Goal: Transaction & Acquisition: Purchase product/service

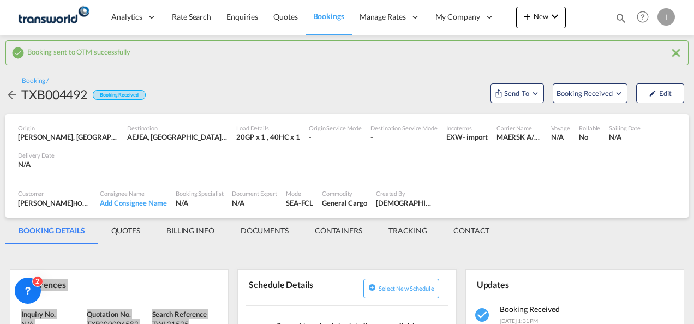
scroll to position [109, 0]
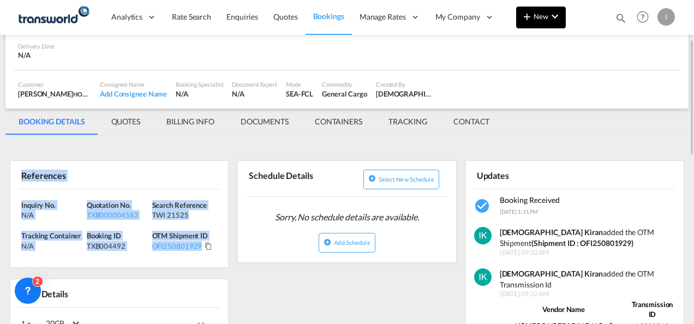
click at [521, 22] on button "New" at bounding box center [541, 18] width 50 height 22
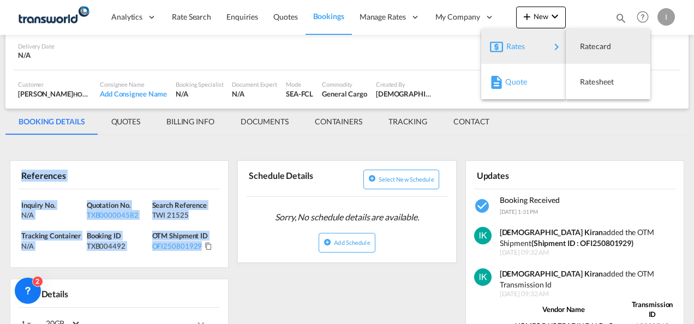
click at [505, 82] on span "Quote" at bounding box center [511, 82] width 12 height 22
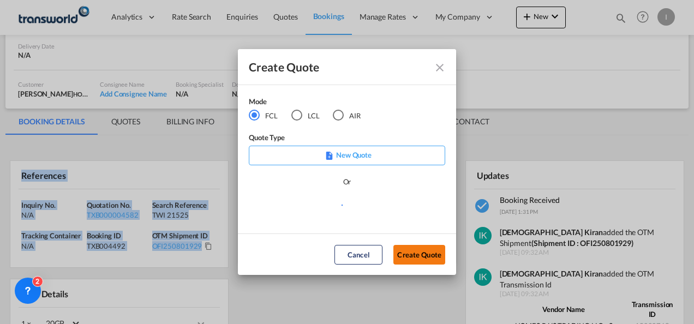
click at [404, 254] on button "Create Quote" at bounding box center [419, 255] width 52 height 20
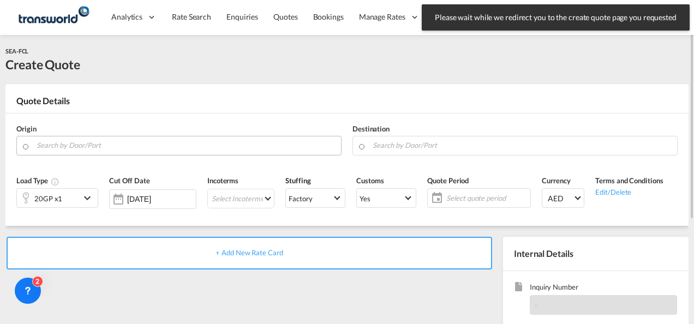
click at [75, 150] on input "Search by Door/Port" at bounding box center [186, 145] width 299 height 19
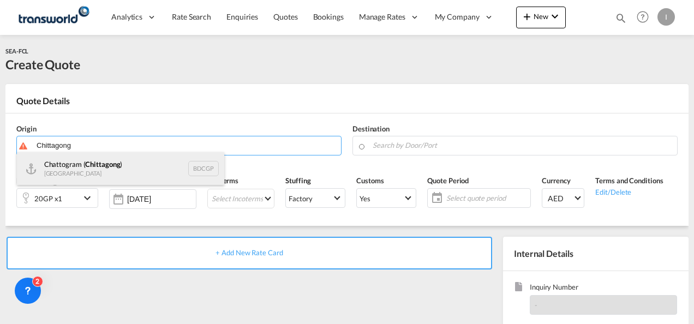
click at [98, 175] on div "Chattogram ( [GEOGRAPHIC_DATA] ) [GEOGRAPHIC_DATA] BDCGP" at bounding box center [120, 168] width 207 height 33
type input "Chattogram (Chittagong), BDCGP"
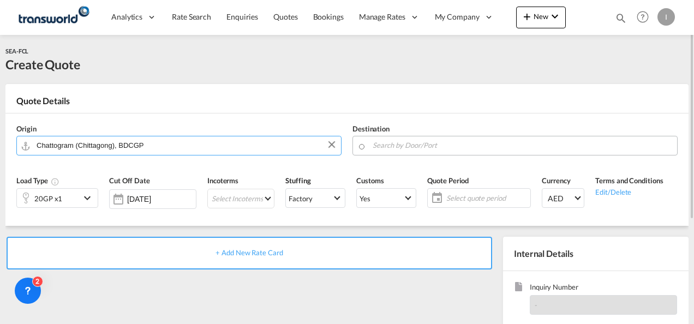
click at [417, 148] on input "Search by Door/Port" at bounding box center [522, 145] width 299 height 19
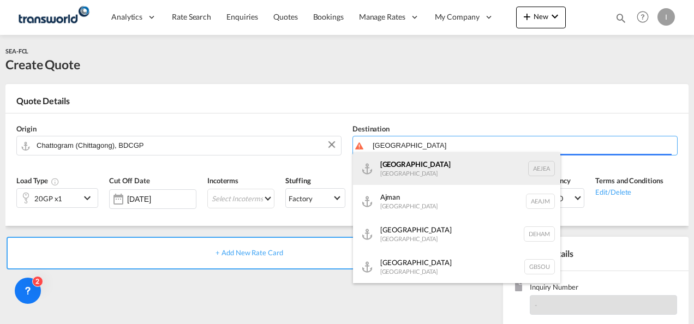
click at [410, 168] on body "Analytics Reports Dashboard Rate Search Enquiries Quotes Bookings" at bounding box center [347, 162] width 694 height 324
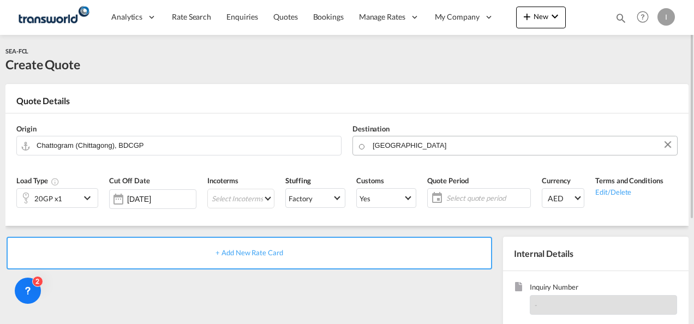
click at [401, 144] on body "Analytics Reports Dashboard Rate Search Enquiries Quotes Bookings" at bounding box center [347, 162] width 694 height 324
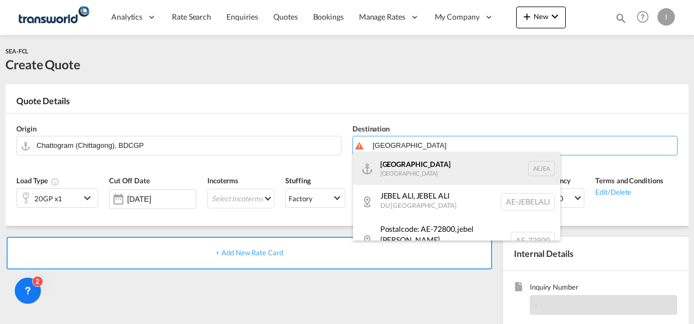
click at [415, 170] on div "[GEOGRAPHIC_DATA] [GEOGRAPHIC_DATA]" at bounding box center [456, 168] width 207 height 33
type input "[GEOGRAPHIC_DATA], [GEOGRAPHIC_DATA]"
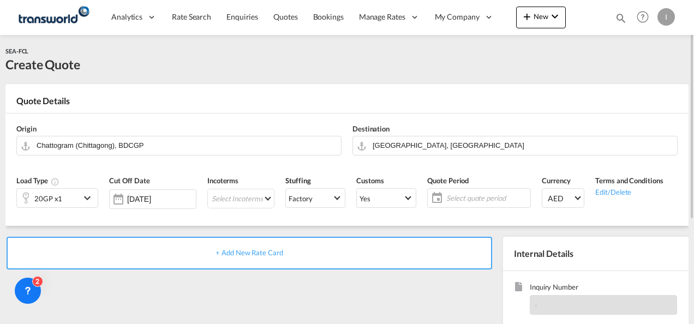
click at [67, 201] on div "20GP x1" at bounding box center [48, 198] width 63 height 19
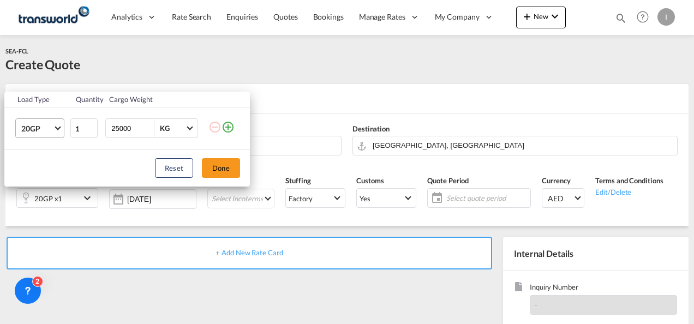
click at [50, 121] on md-select-value "20GP" at bounding box center [42, 128] width 44 height 19
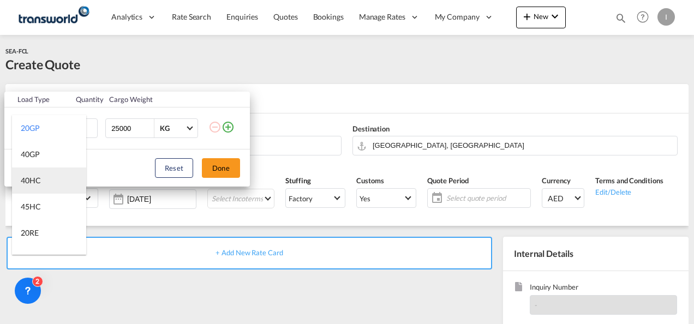
click at [41, 183] on md-option "40HC" at bounding box center [49, 181] width 74 height 26
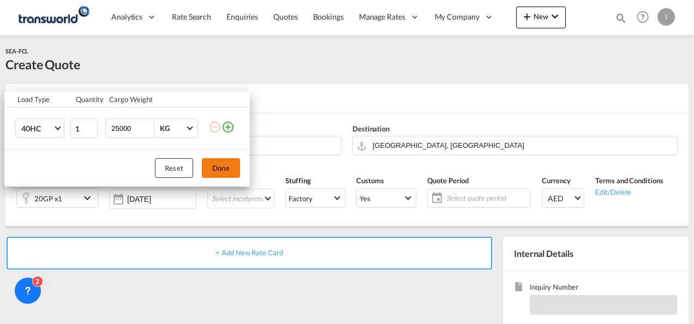
click at [226, 166] on button "Done" at bounding box center [221, 168] width 38 height 20
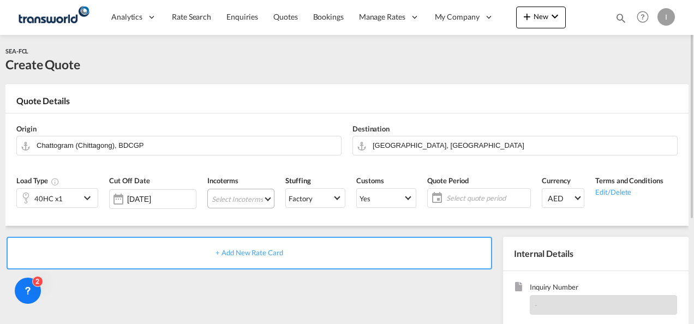
click at [236, 199] on md-select "Select Incoterms CFR - export Cost and Freight FAS - export Free Alongside Ship…" at bounding box center [240, 199] width 67 height 20
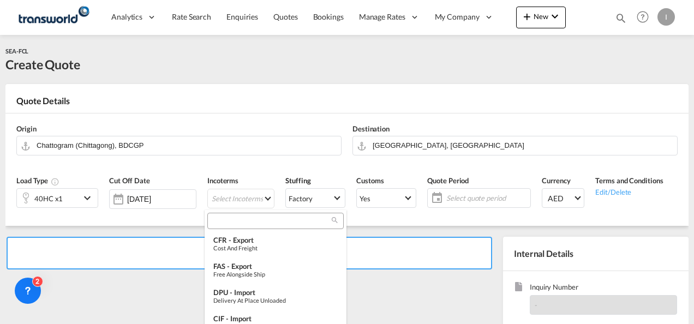
click at [219, 220] on input "search" at bounding box center [271, 221] width 121 height 10
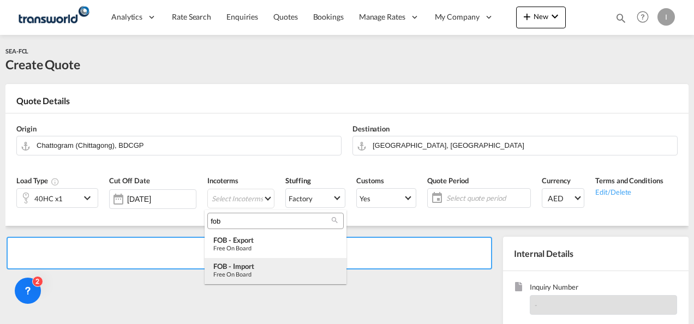
type input "fob"
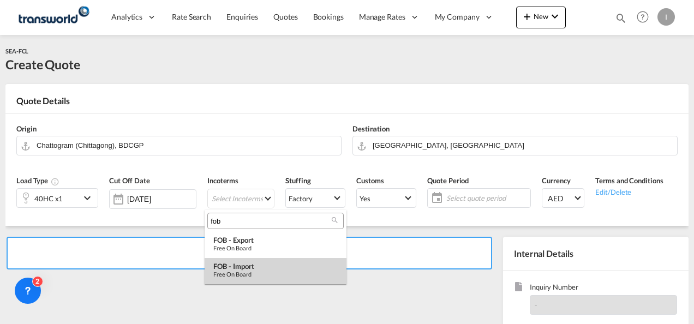
click at [243, 275] on div "Free on Board" at bounding box center [275, 274] width 124 height 7
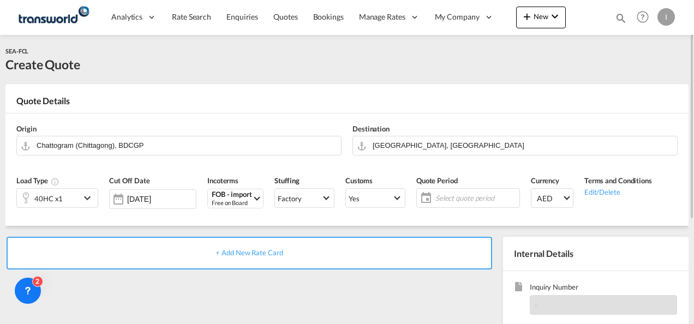
click at [427, 202] on md-icon "icon-calendar" at bounding box center [423, 198] width 13 height 13
click at [443, 200] on span "Select quote period" at bounding box center [475, 198] width 81 height 10
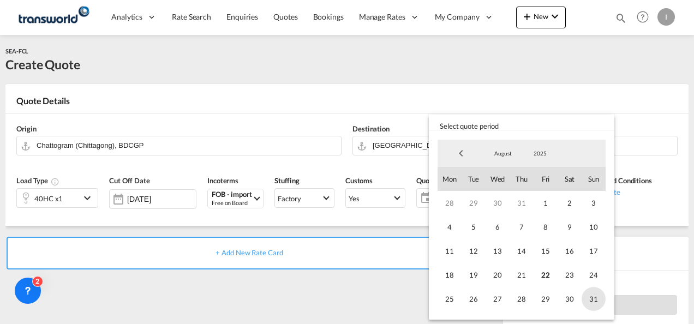
click at [589, 303] on span "31" at bounding box center [594, 299] width 24 height 24
click at [295, 301] on md-backdrop at bounding box center [347, 162] width 694 height 324
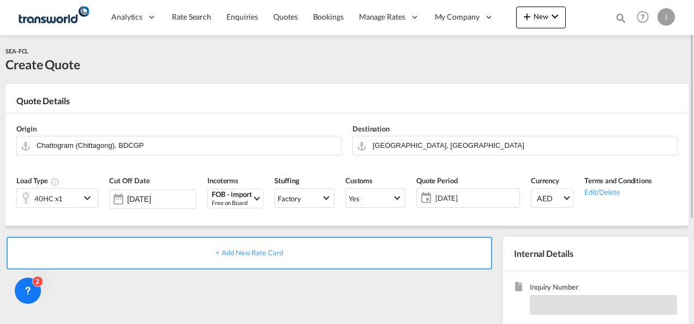
scroll to position [55, 0]
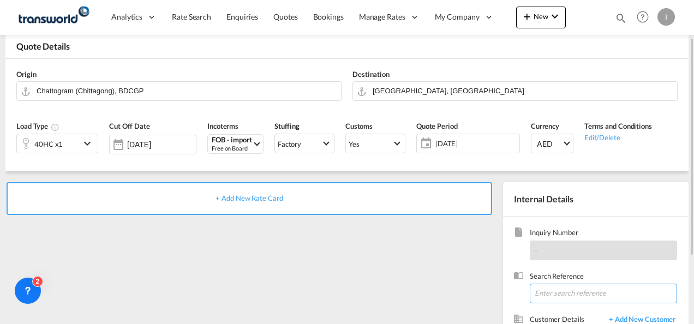
click at [546, 302] on input at bounding box center [603, 294] width 147 height 20
paste input "TWI 21566"
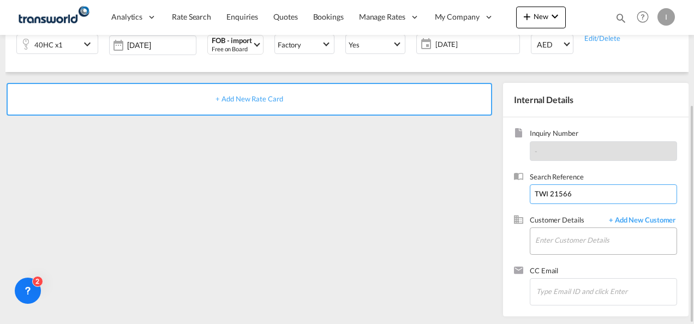
type input "TWI 21566"
click at [548, 247] on input "Enter Customer Details" at bounding box center [605, 240] width 141 height 25
click at [566, 235] on input "Enter Customer Details" at bounding box center [605, 240] width 141 height 25
click at [593, 244] on input "Enter Customer Details" at bounding box center [605, 240] width 141 height 25
click at [563, 229] on input "Enter Customer Details" at bounding box center [605, 240] width 141 height 25
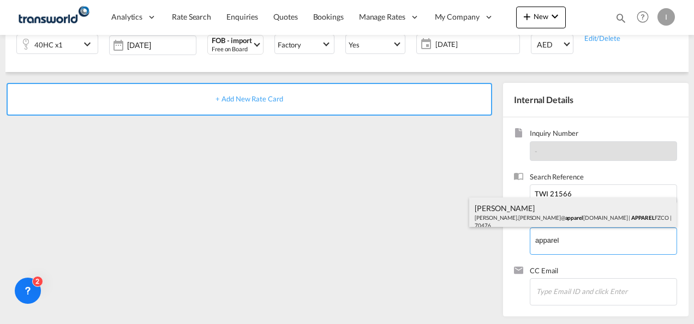
click at [546, 216] on div "[PERSON_NAME] [PERSON_NAME].[PERSON_NAME]@ apparel [DOMAIN_NAME] | APPAREL FZCO…" at bounding box center [572, 216] width 207 height 37
type input "APPAREL FZCO, [PERSON_NAME], [PERSON_NAME][EMAIL_ADDRESS][PERSON_NAME][DOMAIN_N…"
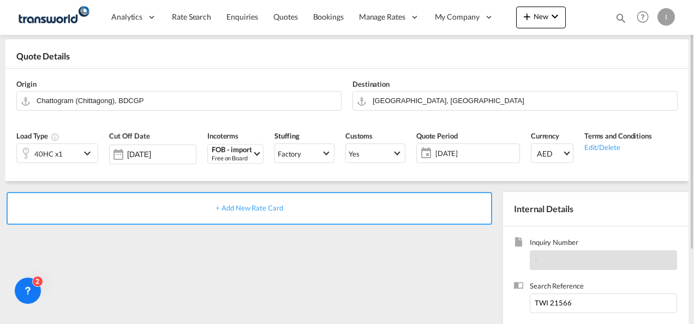
scroll to position [99, 0]
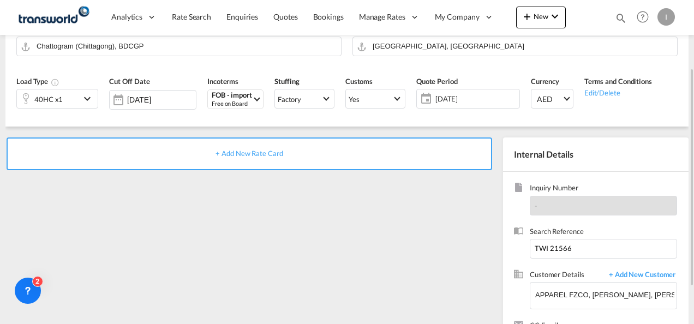
click at [265, 152] on span "+ Add New Rate Card" at bounding box center [249, 153] width 67 height 9
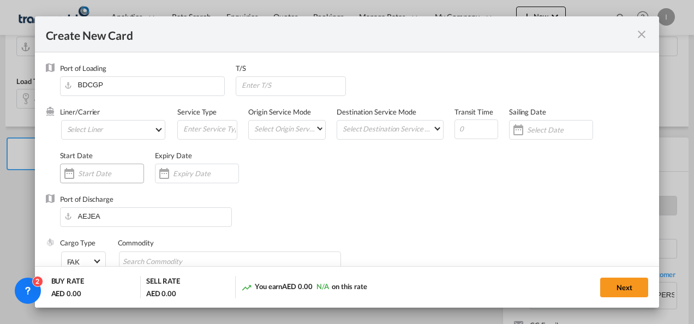
type input "Basic Ocean Freight"
select select "per equipment"
click at [99, 136] on md-select "Select Liner 2HM LOGISTICS D.O.O 2HM LOGISTICS D.O.O. / TDWC-CAPODISTRI 2HM LOG…" at bounding box center [113, 130] width 105 height 20
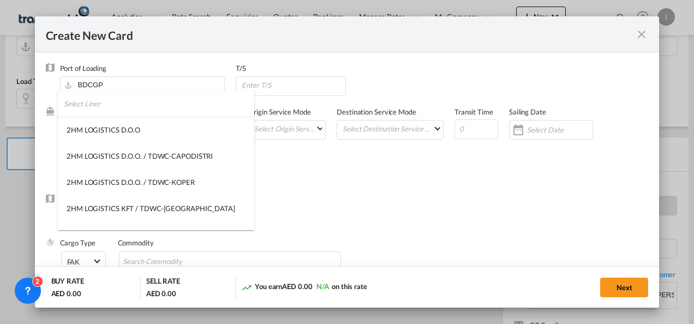
click at [89, 108] on input "search" at bounding box center [159, 104] width 190 height 26
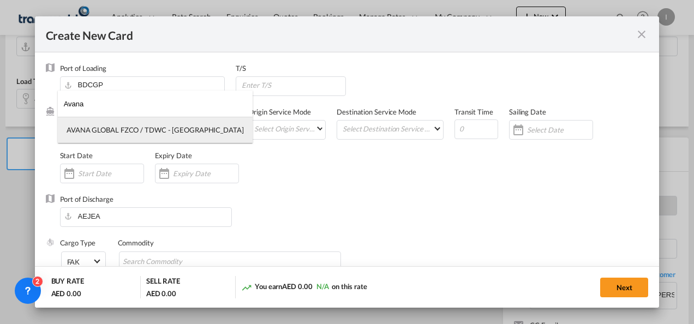
type input "Avana"
click at [99, 129] on div "AVANA GLOBAL FZCO / TDWC - [GEOGRAPHIC_DATA]" at bounding box center [155, 130] width 177 height 10
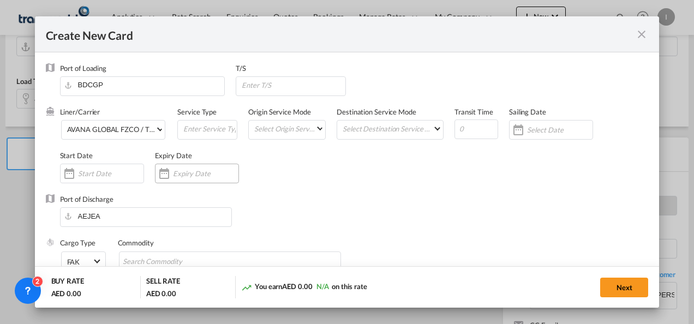
click at [182, 171] on input "Create New Card ..." at bounding box center [205, 173] width 65 height 9
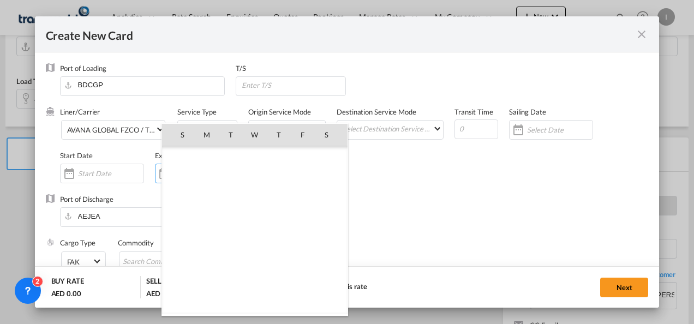
scroll to position [252647, 0]
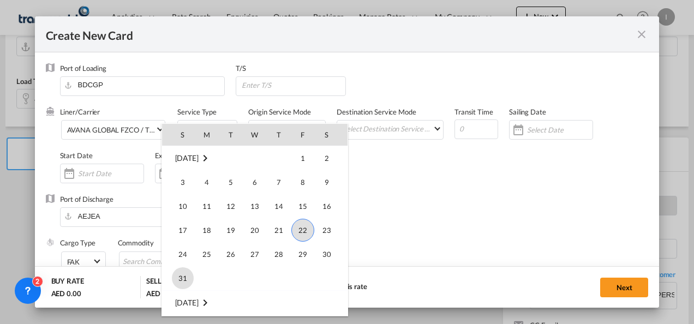
click at [182, 281] on span "31" at bounding box center [183, 278] width 22 height 22
type input "[DATE]"
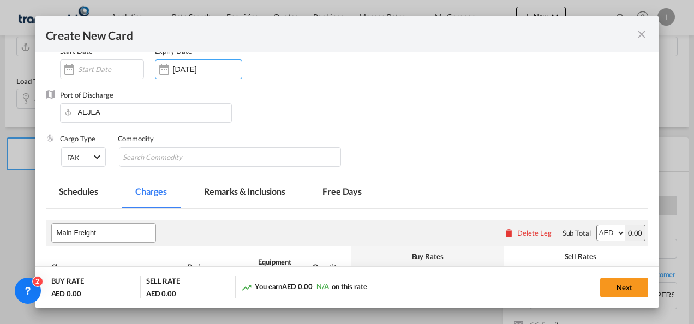
scroll to position [164, 0]
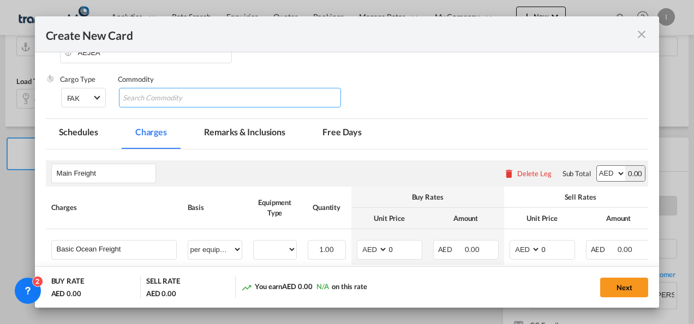
click at [145, 102] on input "Search Commodity" at bounding box center [173, 97] width 100 height 17
type input "General Cargo"
click at [328, 72] on div "Port of Discharge [GEOGRAPHIC_DATA]" at bounding box center [347, 53] width 603 height 44
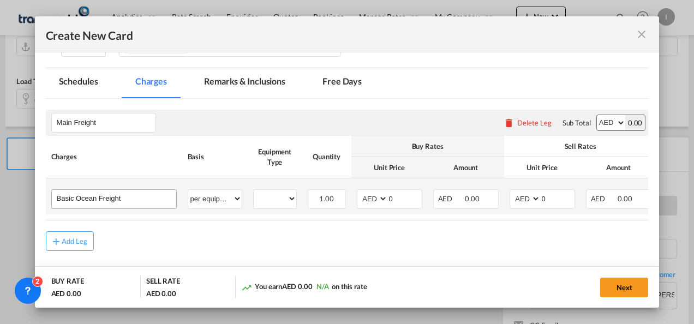
scroll to position [259, 0]
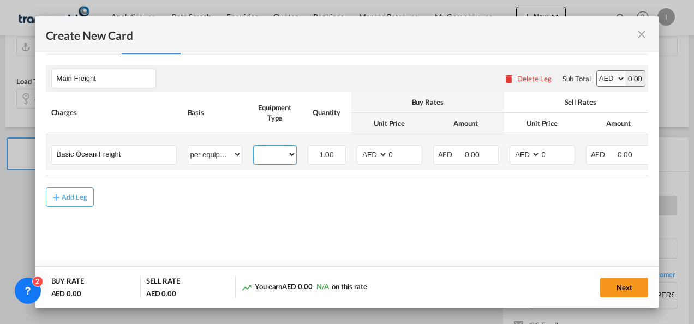
click at [276, 156] on select "40HC" at bounding box center [275, 154] width 43 height 15
select select "40HC"
click at [254, 147] on select "40HC" at bounding box center [275, 154] width 43 height 15
click at [366, 157] on select "AED AFN ALL AMD ANG AOA ARS AUD AWG AZN BAM BBD BDT BGN BHD BIF BMD BND [PERSON…" at bounding box center [373, 154] width 28 height 15
select select "string:USD"
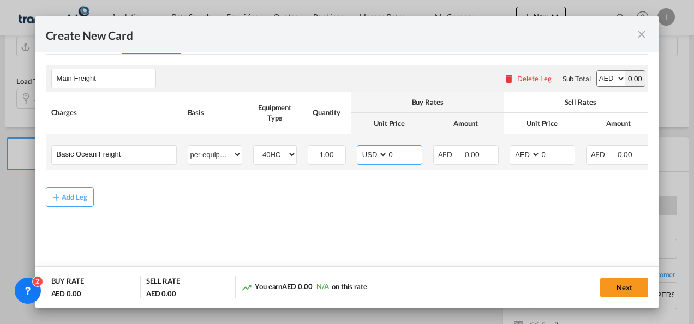
click at [359, 147] on select "AED AFN ALL AMD ANG AOA ARS AUD AWG AZN BAM BBD BDT BGN BHD BIF BMD BND [PERSON…" at bounding box center [373, 154] width 28 height 15
drag, startPoint x: 399, startPoint y: 153, endPoint x: 369, endPoint y: 153, distance: 29.5
click at [369, 153] on md-input-container "AED AFN ALL AMD ANG AOA ARS AUD AWG AZN BAM BBD BDT BGN BHD BIF BMD BND [PERSON…" at bounding box center [389, 155] width 65 height 20
click at [413, 152] on input "0" at bounding box center [405, 154] width 34 height 16
click at [398, 152] on input "0" at bounding box center [405, 154] width 34 height 16
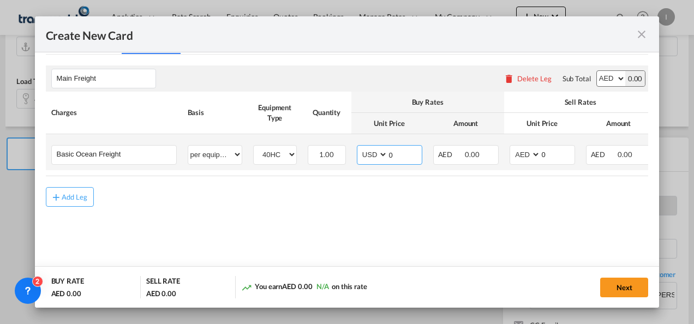
drag, startPoint x: 398, startPoint y: 152, endPoint x: 386, endPoint y: 152, distance: 12.0
click at [387, 152] on md-input-container "0" at bounding box center [404, 155] width 34 height 19
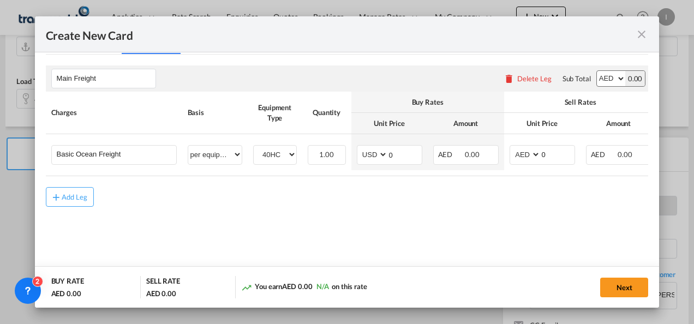
click at [341, 196] on div "Add Leg" at bounding box center [347, 197] width 603 height 20
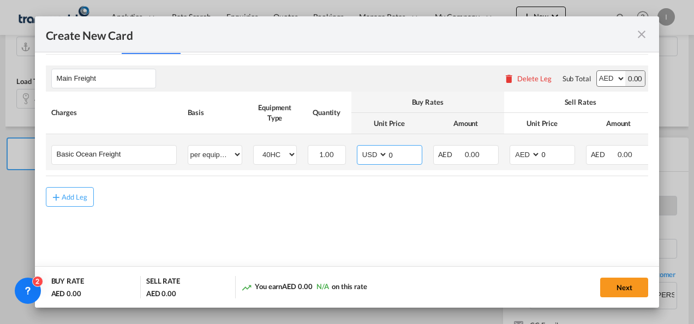
drag, startPoint x: 392, startPoint y: 154, endPoint x: 379, endPoint y: 153, distance: 13.7
click at [379, 153] on md-input-container "AED AFN ALL AMD ANG AOA ARS AUD AWG AZN BAM BBD BDT BGN BHD BIF BMD BND [PERSON…" at bounding box center [389, 155] width 65 height 20
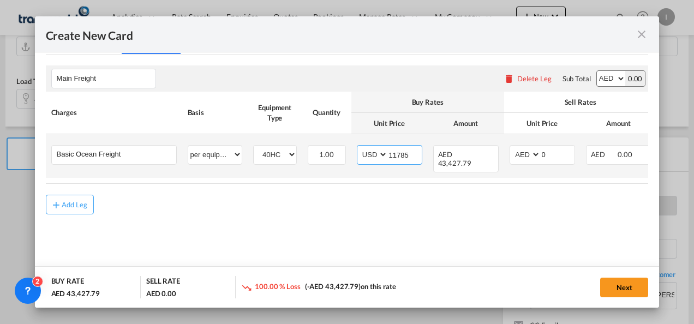
click at [396, 152] on input "11785" at bounding box center [405, 154] width 34 height 16
type input "1785"
click at [524, 151] on select "AED AFN ALL AMD ANG AOA ARS AUD AWG AZN BAM BBD BDT BGN BHD BIF BMD BND [PERSON…" at bounding box center [526, 154] width 28 height 15
select select "string:USD"
click at [512, 147] on select "AED AFN ALL AMD ANG AOA ARS AUD AWG AZN BAM BBD BDT BGN BHD BIF BMD BND [PERSON…" at bounding box center [526, 154] width 28 height 15
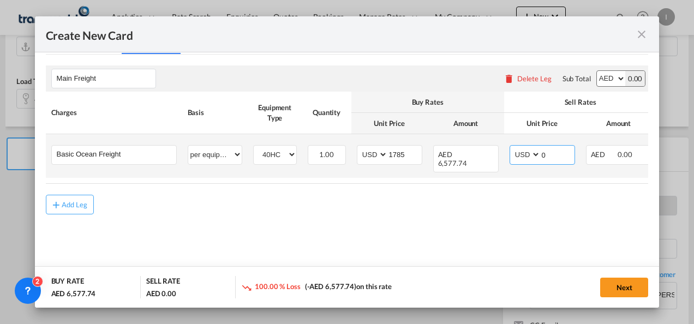
drag, startPoint x: 552, startPoint y: 154, endPoint x: 529, endPoint y: 157, distance: 23.7
click at [529, 157] on md-input-container "AED AFN ALL AMD ANG AOA ARS AUD AWG AZN BAM BBD BDT BGN BHD BIF BMD BND [PERSON…" at bounding box center [542, 155] width 65 height 20
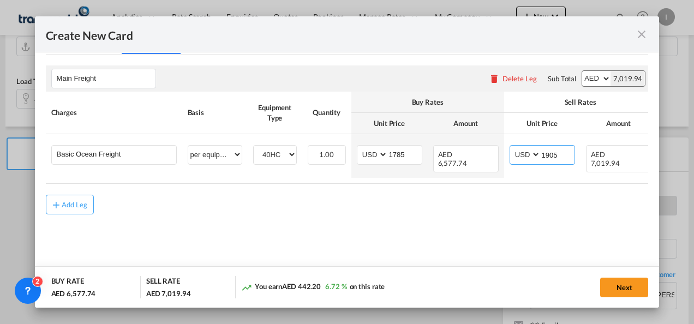
type input "1905"
click at [302, 232] on md-content "Main Freight Please enter leg name Leg Name Already Exists Delete Leg Sub Total…" at bounding box center [347, 156] width 603 height 202
click at [616, 287] on button "Next" at bounding box center [624, 288] width 48 height 20
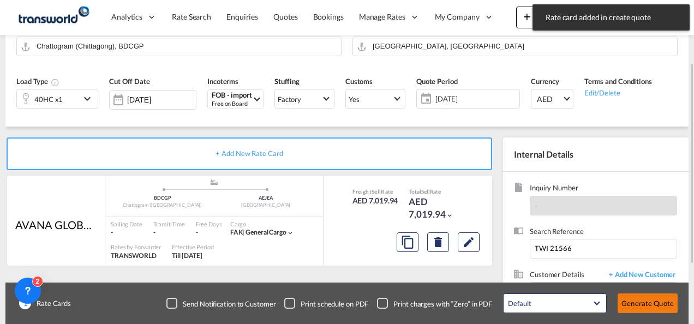
click at [652, 297] on button "Generate Quote" at bounding box center [648, 304] width 60 height 20
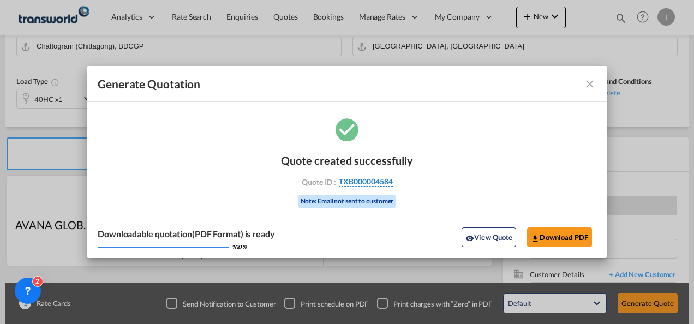
click at [379, 182] on span "TXB000004584" at bounding box center [366, 182] width 54 height 10
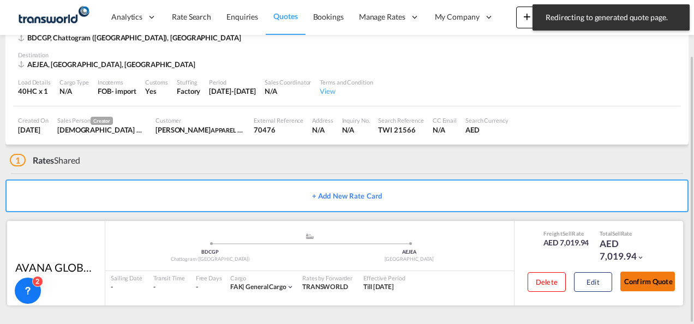
click at [652, 284] on button "Confirm Quote" at bounding box center [647, 282] width 55 height 20
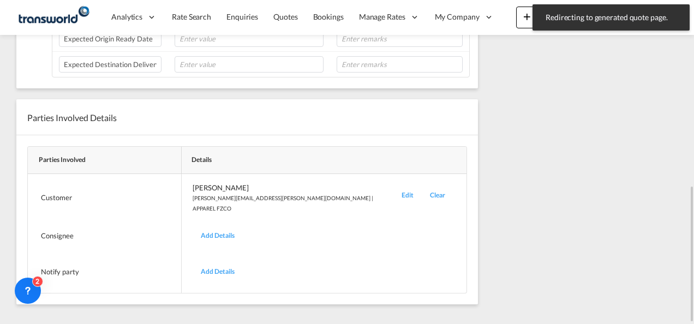
scroll to position [170, 0]
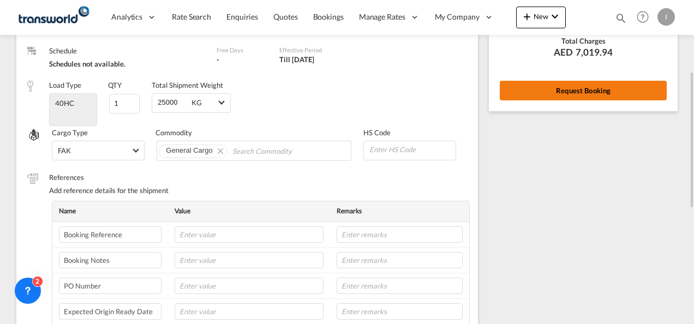
click at [567, 93] on button "Request Booking" at bounding box center [583, 91] width 167 height 20
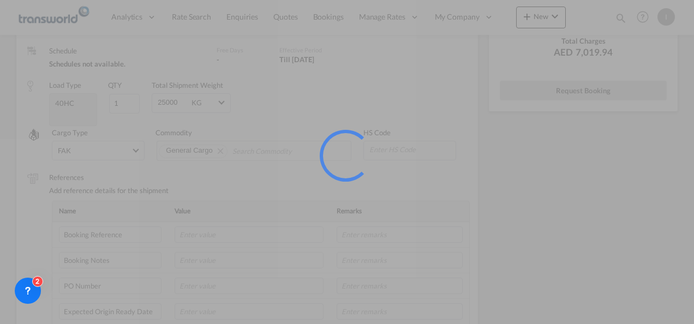
scroll to position [20, 0]
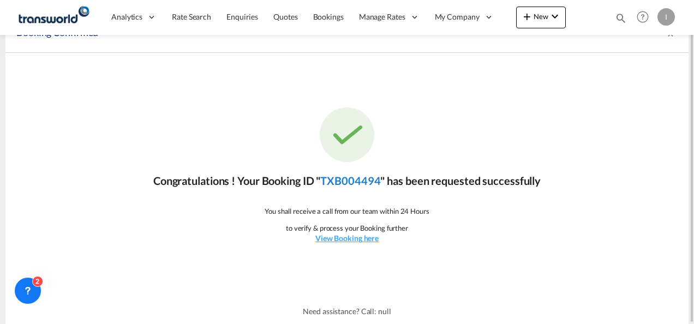
click at [366, 181] on link "TXB004494" at bounding box center [350, 180] width 60 height 13
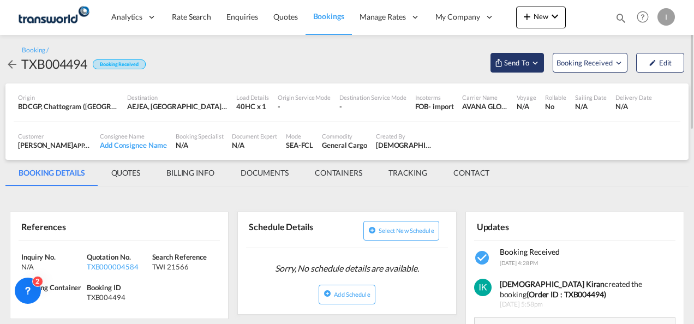
click at [515, 67] on span "Send To" at bounding box center [516, 62] width 27 height 11
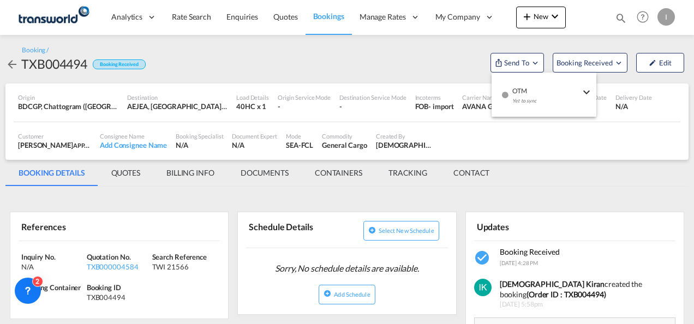
click at [517, 94] on div "Yet to sync" at bounding box center [546, 103] width 68 height 23
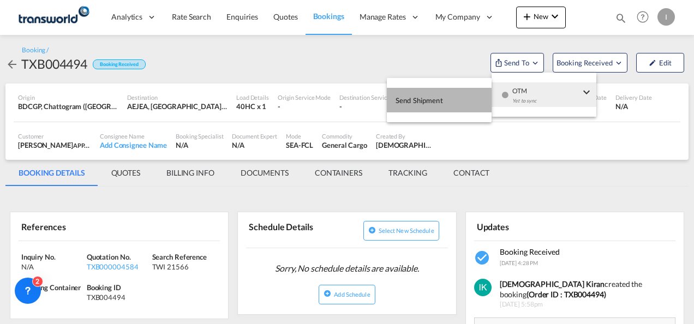
click at [434, 101] on span "Send Shipment" at bounding box center [419, 100] width 47 height 17
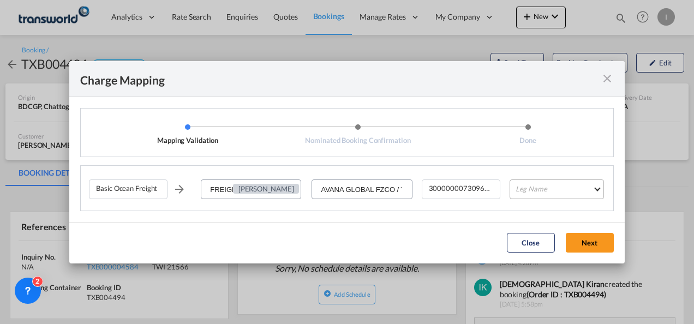
click at [546, 192] on md-select "Leg Name HANDLING ORIGIN VESSEL HANDLING DESTINATION OTHERS TL PICK UP CUSTOMS …" at bounding box center [557, 190] width 94 height 20
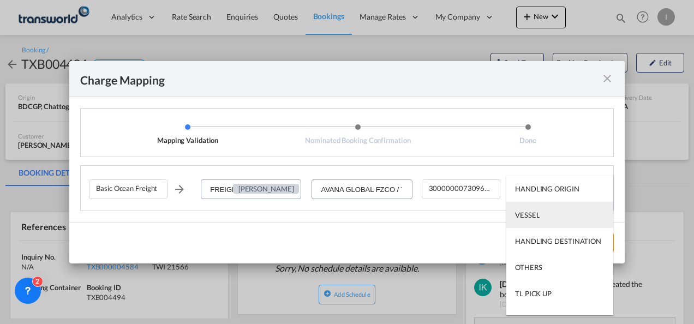
click at [525, 217] on div "VESSEL" at bounding box center [527, 215] width 25 height 10
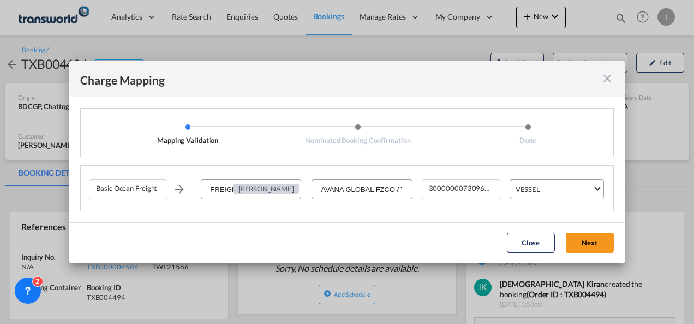
click at [593, 243] on button "Next" at bounding box center [590, 243] width 48 height 20
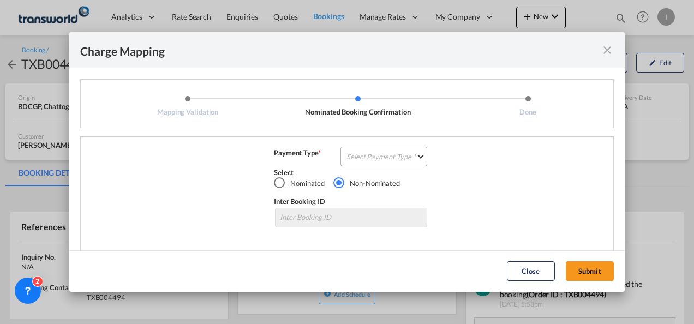
click at [354, 151] on md-select "Select Payment Type COLLECT PREPAID" at bounding box center [384, 157] width 87 height 20
click at [355, 151] on md-option "COLLECT" at bounding box center [383, 157] width 97 height 26
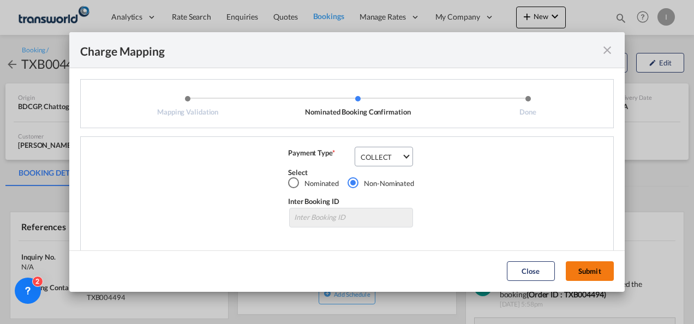
click at [592, 270] on button "Submit" at bounding box center [590, 271] width 48 height 20
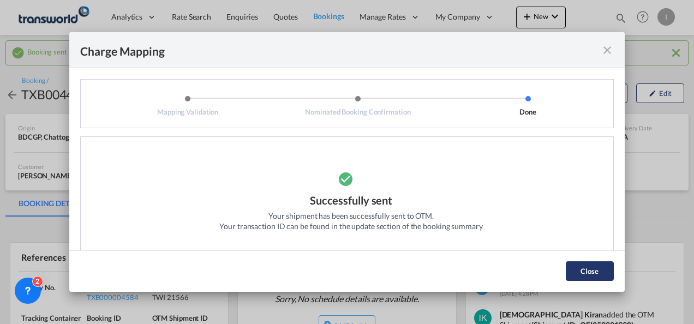
click at [581, 279] on button "Close" at bounding box center [590, 271] width 48 height 20
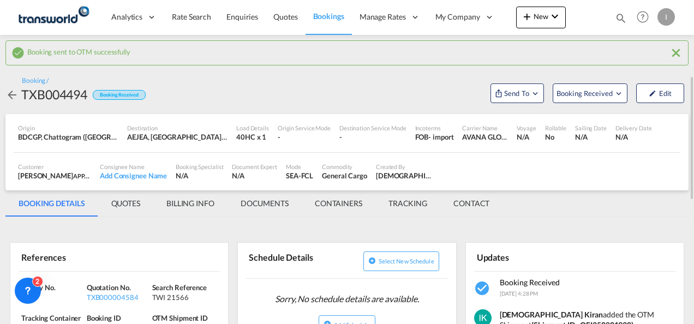
scroll to position [55, 0]
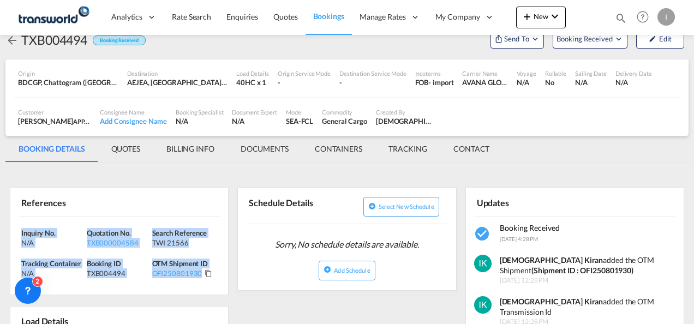
drag, startPoint x: 217, startPoint y: 271, endPoint x: -2, endPoint y: 218, distance: 225.6
click at [0, 218] on html "Analytics Reports Dashboard Rate Search Enquiries Quotes" at bounding box center [347, 162] width 694 height 324
copy div "Inquiry No. N/A Quotation No. TXB000004584 Search Reference TWI 21566 Tracking …"
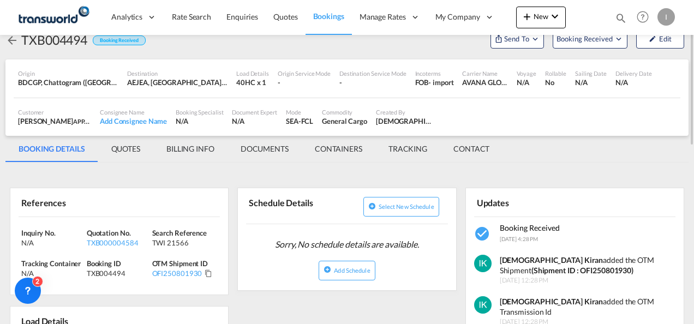
click at [618, 16] on md-icon "icon-magnify" at bounding box center [621, 18] width 12 height 12
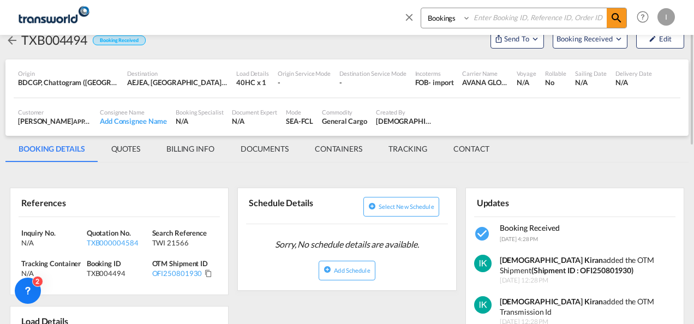
click at [478, 16] on input at bounding box center [539, 17] width 136 height 19
paste input "TXB004011"
type input "TXB004011"
click at [624, 20] on span at bounding box center [617, 18] width 20 height 20
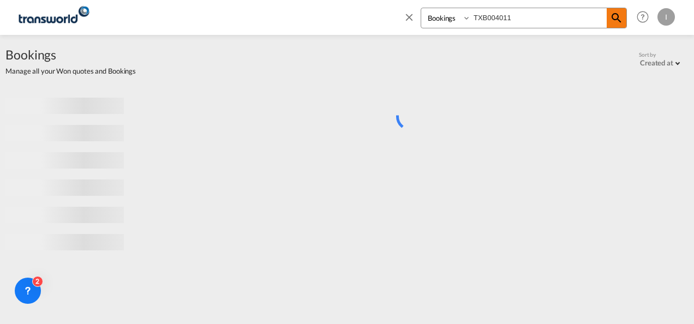
click at [622, 20] on md-icon "icon-magnify" at bounding box center [616, 17] width 13 height 13
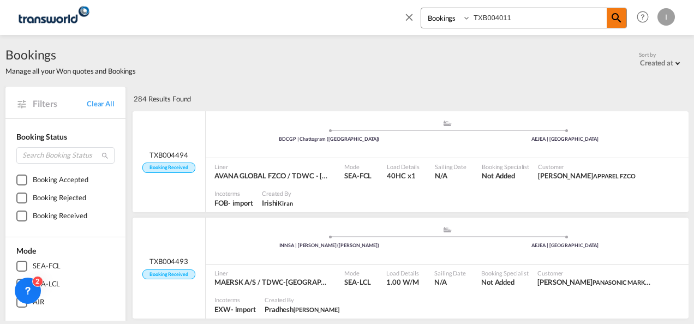
click at [613, 17] on md-icon "icon-magnify" at bounding box center [616, 17] width 13 height 13
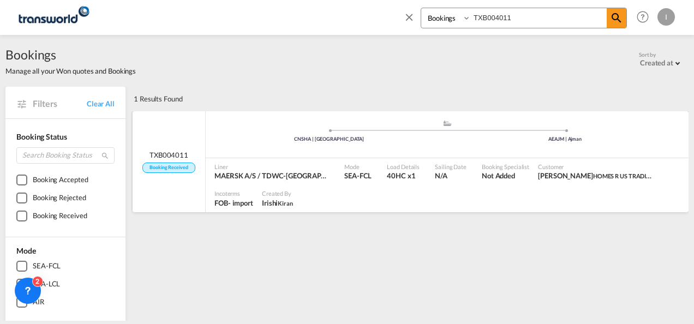
click at [482, 171] on span "Not Added" at bounding box center [505, 176] width 47 height 10
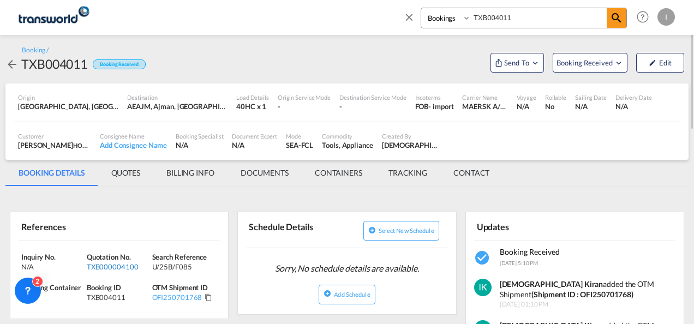
click at [115, 269] on div "TXB000004100" at bounding box center [118, 267] width 63 height 10
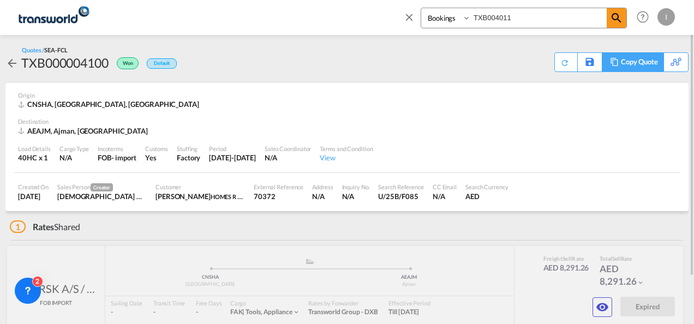
click at [643, 64] on div "Copy Quote" at bounding box center [639, 62] width 37 height 19
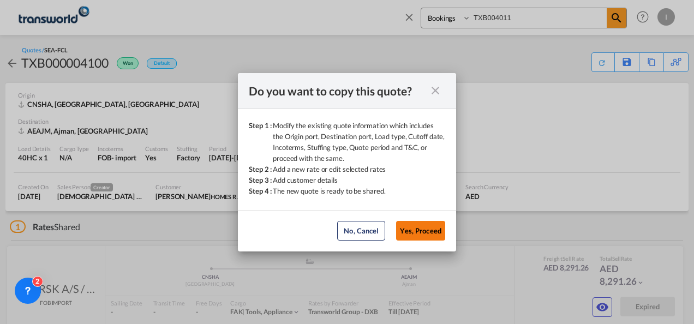
click at [413, 234] on button "Yes, Proceed" at bounding box center [420, 231] width 49 height 20
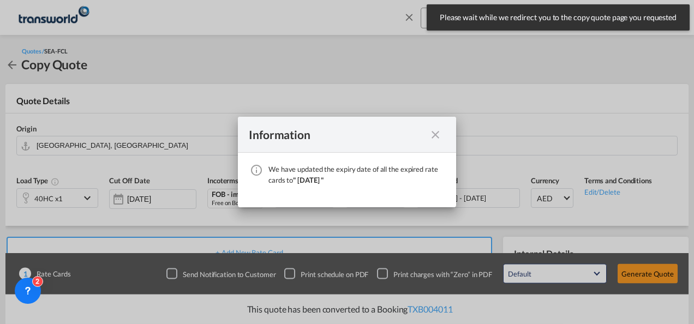
click at [433, 132] on md-icon "icon-close fg-AAA8AD cursor" at bounding box center [435, 134] width 13 height 13
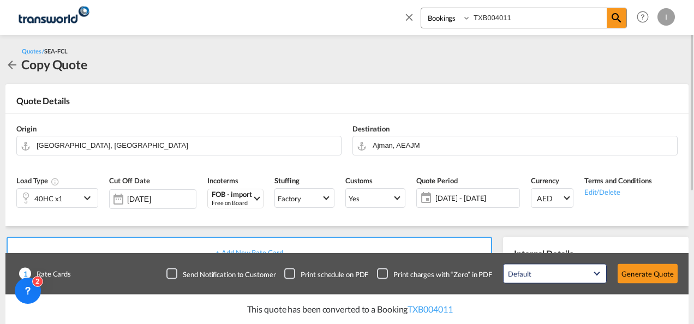
click at [71, 198] on div "40HC x1" at bounding box center [48, 198] width 63 height 19
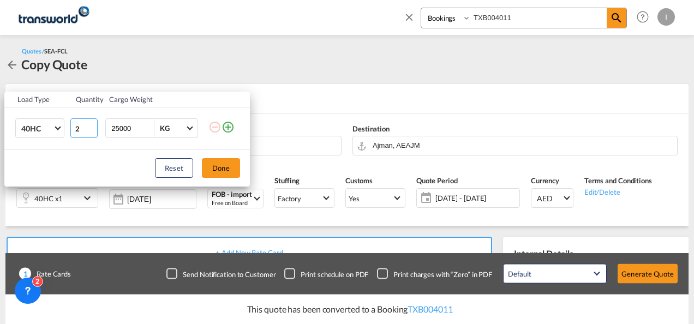
type input "2"
click at [92, 126] on input "2" at bounding box center [83, 128] width 27 height 20
click at [225, 164] on button "Done" at bounding box center [221, 168] width 38 height 20
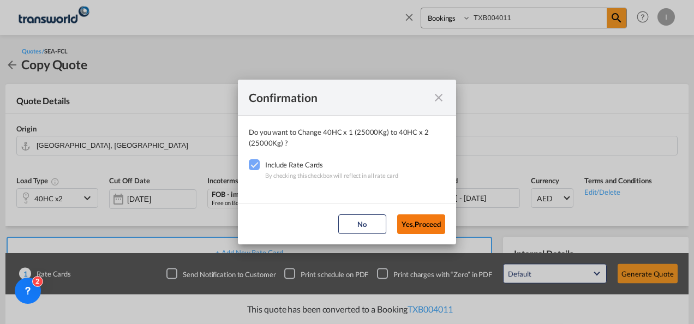
click at [420, 220] on button "Yes,Proceed" at bounding box center [421, 224] width 48 height 20
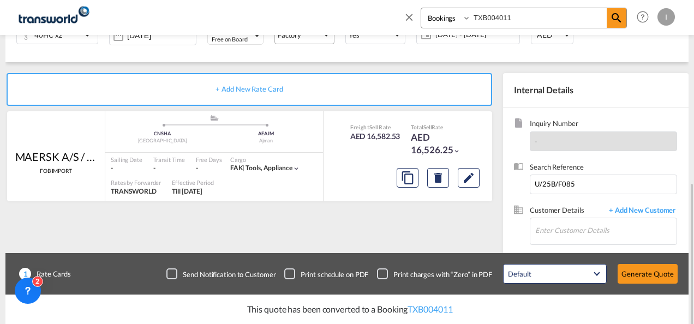
scroll to position [218, 0]
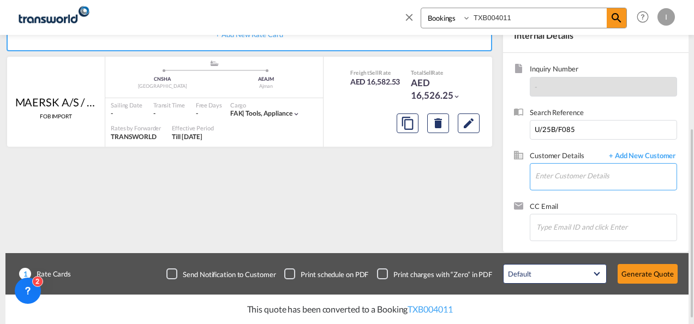
click at [543, 180] on input "Enter Customer Details" at bounding box center [605, 176] width 141 height 25
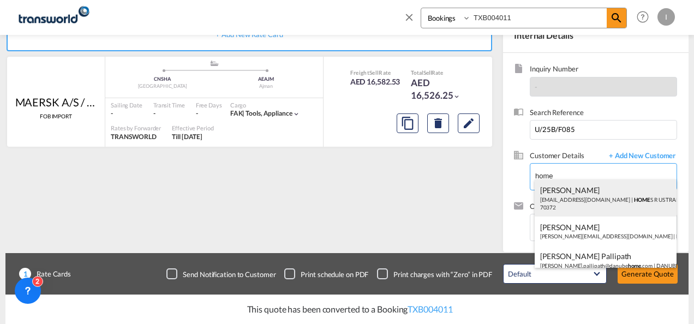
click at [549, 205] on div "Abhay S [EMAIL_ADDRESS][DOMAIN_NAME] | HOME S R US TRADING LLC | 70372" at bounding box center [606, 198] width 142 height 37
type input "HOMES R US TRADING LLC, Abhay S, [EMAIL_ADDRESS][DOMAIN_NAME]"
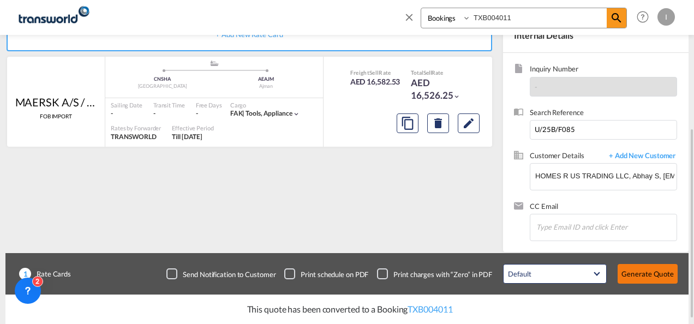
click at [640, 272] on button "Generate Quote" at bounding box center [648, 274] width 60 height 20
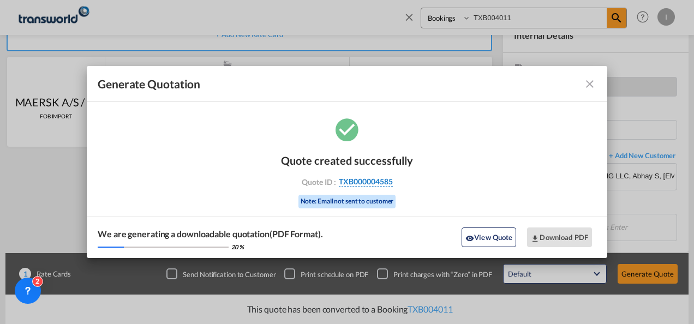
click at [371, 186] on span "TXB000004585" at bounding box center [366, 182] width 54 height 10
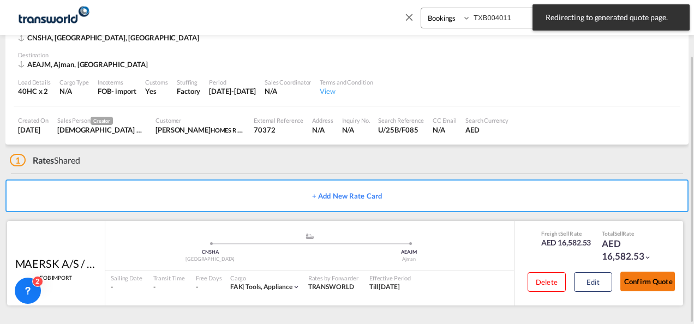
click at [651, 282] on button "Confirm Quote" at bounding box center [647, 282] width 55 height 20
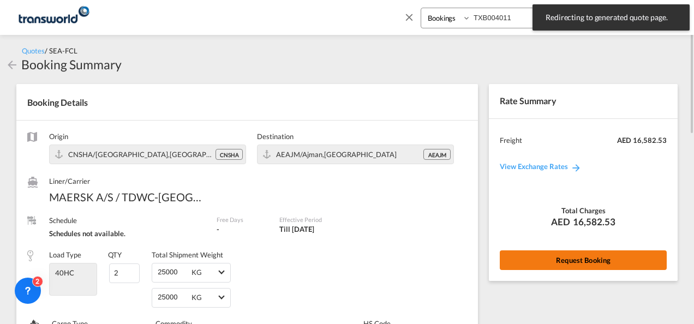
click at [560, 251] on button "Request Booking" at bounding box center [583, 260] width 167 height 20
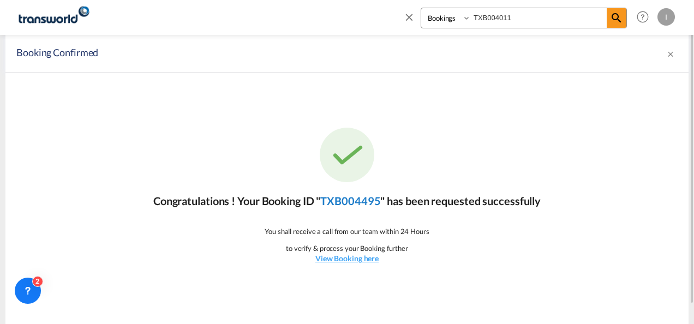
click at [374, 202] on link "TXB004495" at bounding box center [350, 200] width 60 height 13
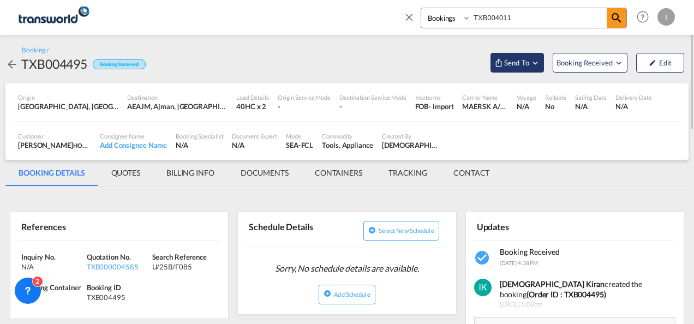
click at [525, 59] on span "Send To" at bounding box center [516, 62] width 27 height 11
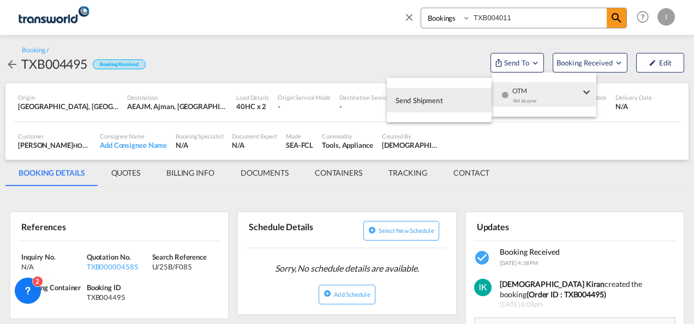
click at [524, 104] on div "Yet to sync" at bounding box center [546, 103] width 68 height 23
click at [435, 105] on span "Send Shipment" at bounding box center [419, 100] width 47 height 17
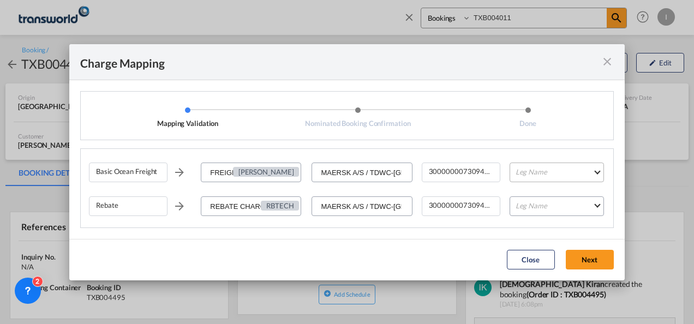
click at [530, 174] on md-select "Leg Name HANDLING ORIGIN VESSEL HANDLING DESTINATION OTHERS TL PICK UP CUSTOMS …" at bounding box center [557, 173] width 94 height 20
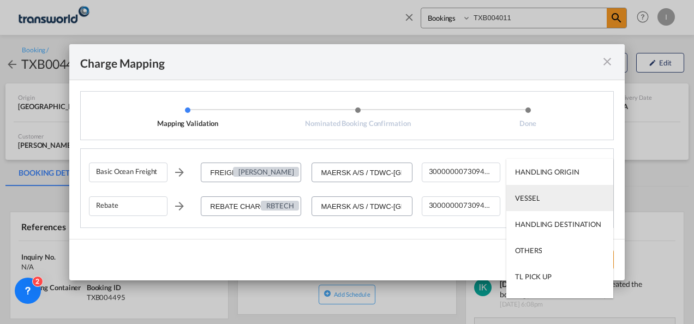
click at [526, 194] on div "VESSEL" at bounding box center [527, 198] width 25 height 10
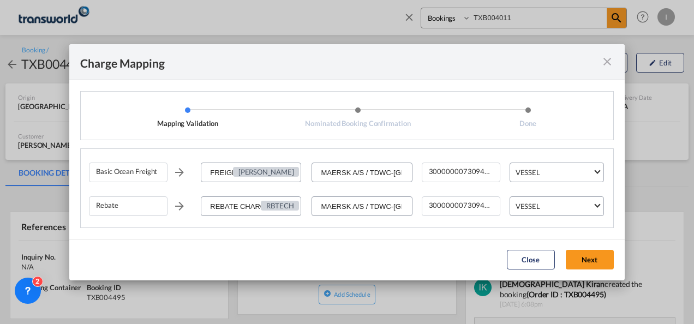
click at [589, 247] on md-dialog-actions "Close Next" at bounding box center [347, 259] width 556 height 41
drag, startPoint x: 563, startPoint y: 252, endPoint x: 573, endPoint y: 255, distance: 10.4
click at [564, 252] on div "Close Next" at bounding box center [561, 260] width 118 height 20
click at [575, 258] on button "Next" at bounding box center [590, 260] width 48 height 20
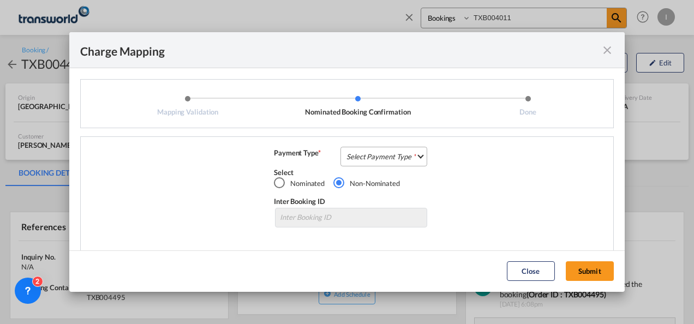
click at [401, 164] on md-select "Select Payment Type COLLECT PREPAID" at bounding box center [384, 157] width 87 height 20
click at [0, 0] on md-option "COLLECT" at bounding box center [0, 0] width 0 height 0
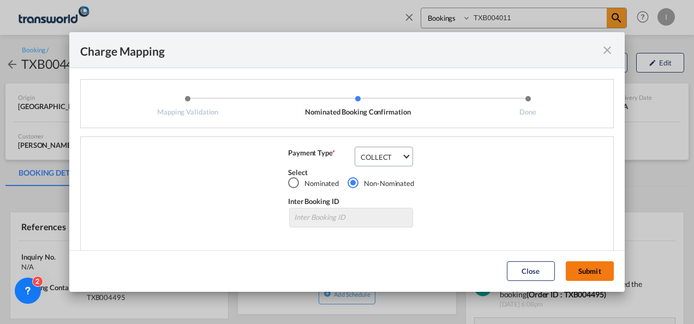
click at [585, 276] on button "Submit" at bounding box center [590, 271] width 48 height 20
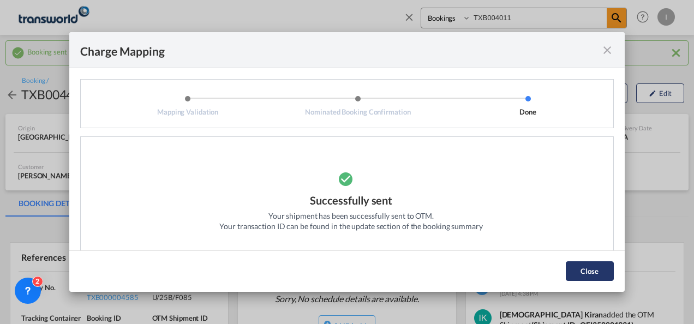
click at [574, 273] on button "Close" at bounding box center [590, 271] width 48 height 20
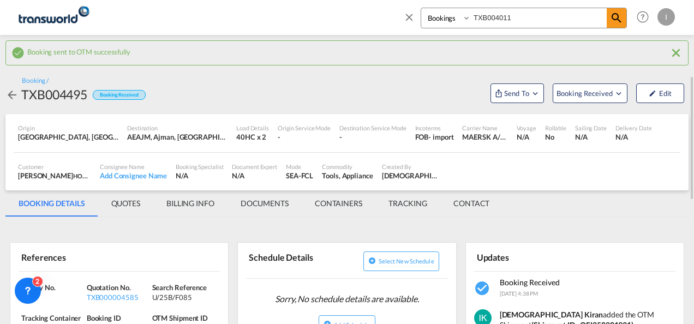
scroll to position [55, 0]
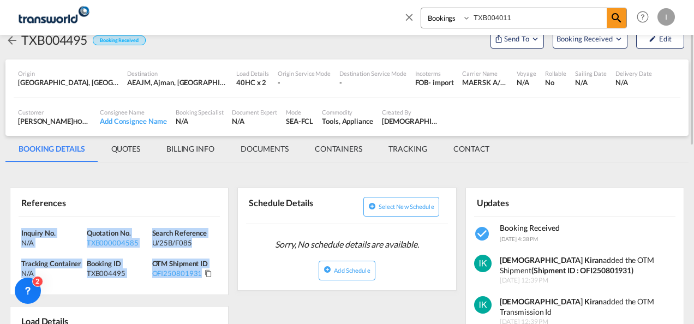
drag, startPoint x: 208, startPoint y: 275, endPoint x: 20, endPoint y: 226, distance: 194.6
click at [20, 226] on div "Inquiry No. N/A Quotation No. TXB000004585 Search Reference U/25B/F085 Tracking…" at bounding box center [119, 256] width 218 height 78
drag, startPoint x: 20, startPoint y: 226, endPoint x: 31, endPoint y: 237, distance: 15.1
copy div "Inquiry No. N/A Quotation No. TXB000004585 Search Reference U/25B/F085 Tracking…"
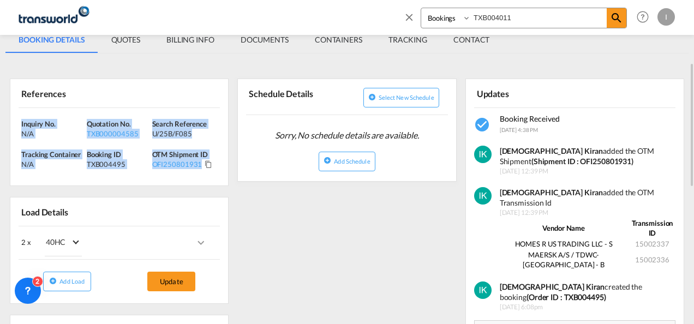
scroll to position [0, 0]
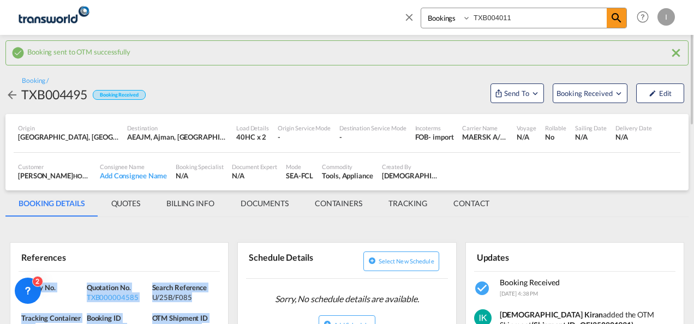
click at [499, 16] on input "TXB004011" at bounding box center [539, 17] width 136 height 19
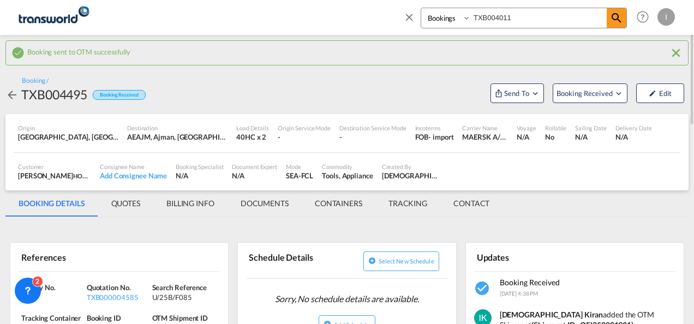
click at [499, 16] on input "TXB004011" at bounding box center [539, 17] width 136 height 19
click at [617, 21] on md-icon "icon-magnify" at bounding box center [616, 17] width 13 height 13
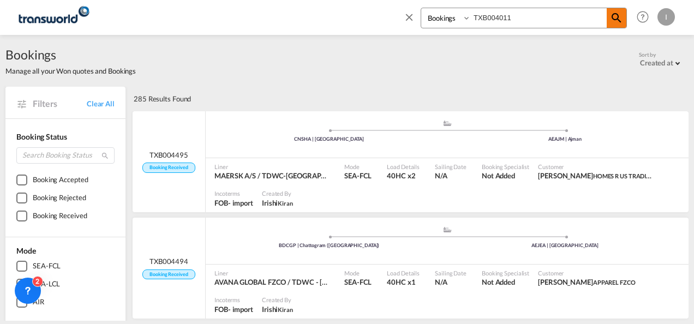
click at [617, 17] on md-icon "icon-magnify" at bounding box center [616, 17] width 13 height 13
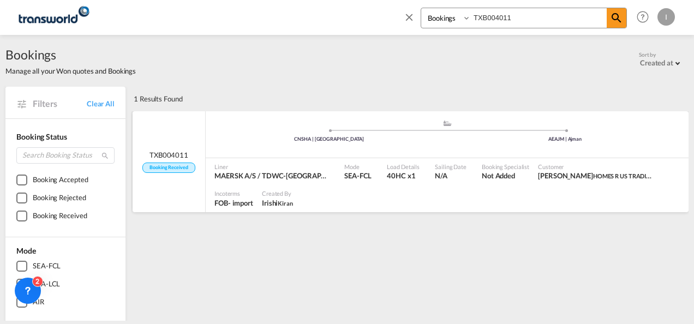
click at [347, 152] on div ".a{fill:#aaa8ad;} .a{fill:#aaa8ad;} CNSHA | [GEOGRAPHIC_DATA] AEAJM | Ajman" at bounding box center [447, 137] width 483 height 35
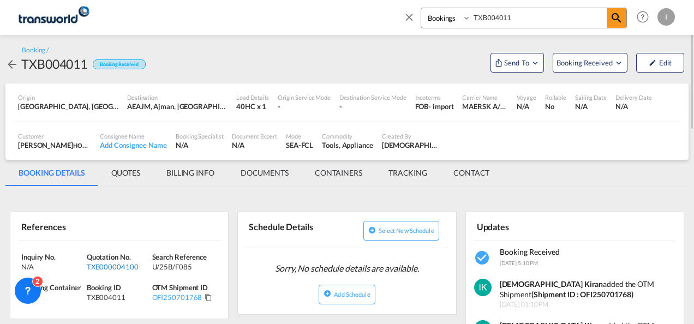
click at [123, 265] on div "TXB000004100" at bounding box center [118, 267] width 63 height 10
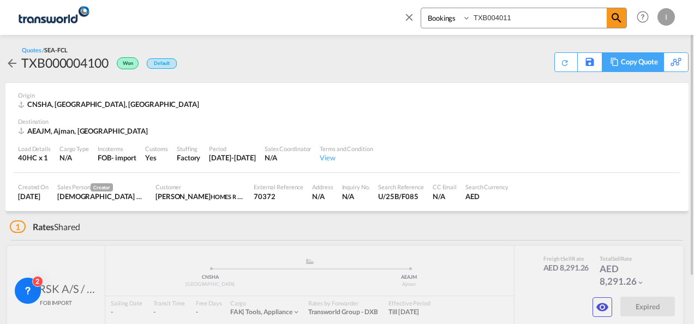
click at [647, 64] on div "Copy Quote" at bounding box center [639, 62] width 37 height 19
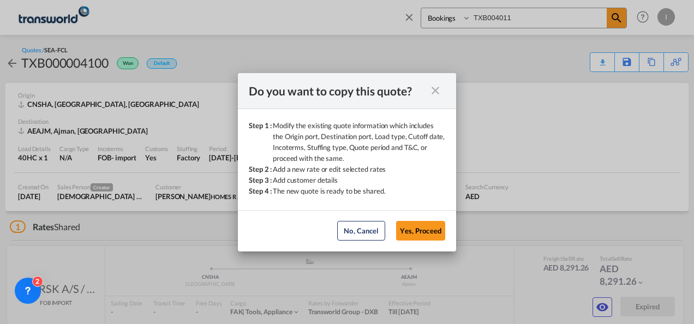
click at [408, 228] on button "Yes, Proceed" at bounding box center [420, 231] width 49 height 20
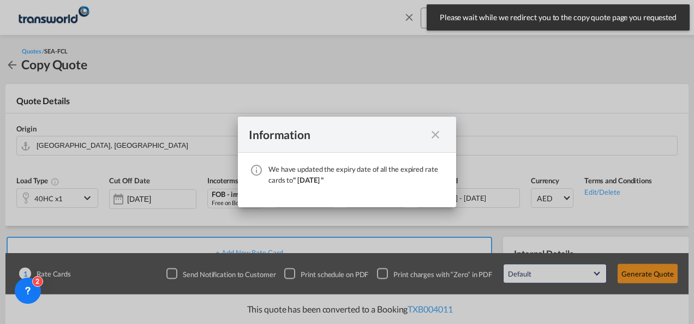
click at [432, 138] on md-icon "icon-close fg-AAA8AD cursor" at bounding box center [435, 134] width 13 height 13
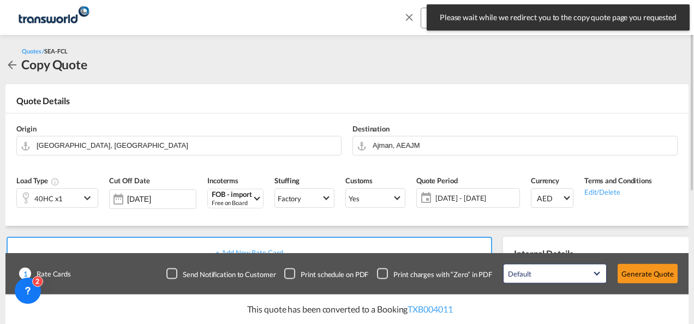
click at [72, 202] on div "40HC x1" at bounding box center [48, 198] width 63 height 19
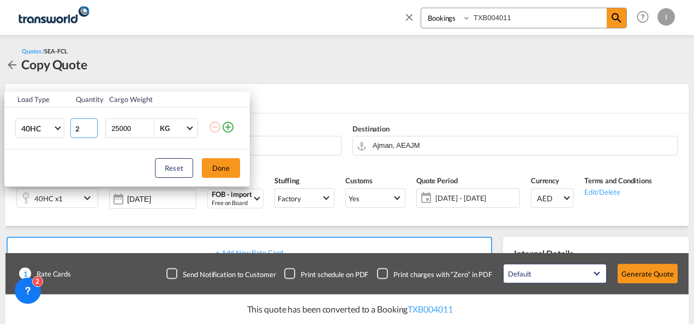
type input "2"
click at [90, 124] on input "2" at bounding box center [83, 128] width 27 height 20
click at [206, 168] on button "Done" at bounding box center [221, 168] width 38 height 20
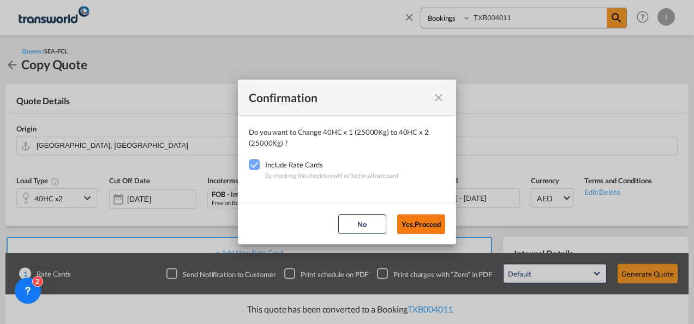
click at [431, 227] on button "Yes,Proceed" at bounding box center [421, 224] width 48 height 20
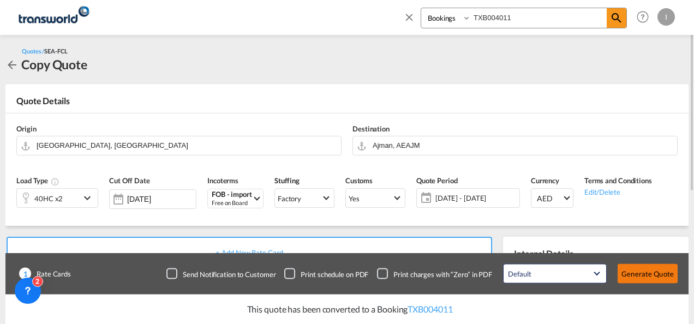
click at [635, 272] on button "Generate Quote" at bounding box center [648, 274] width 60 height 20
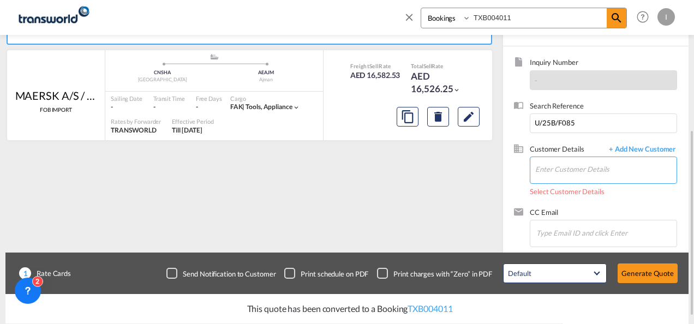
click at [565, 170] on input "Enter Customer Details" at bounding box center [605, 169] width 141 height 25
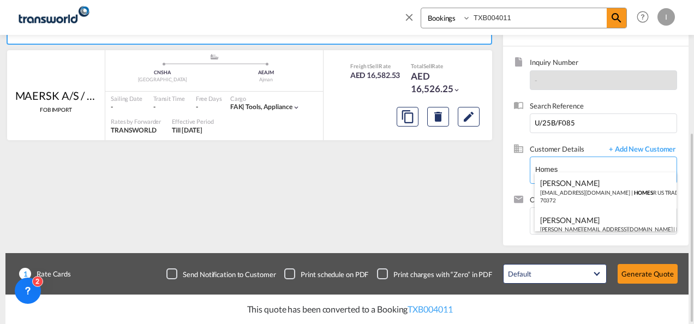
click at [557, 196] on div "Abhay S [EMAIL_ADDRESS][DOMAIN_NAME] | HOMES R US TRADING LLC | 70372" at bounding box center [606, 190] width 142 height 37
type input "HOMES R US TRADING LLC, Abhay S, [EMAIL_ADDRESS][DOMAIN_NAME]"
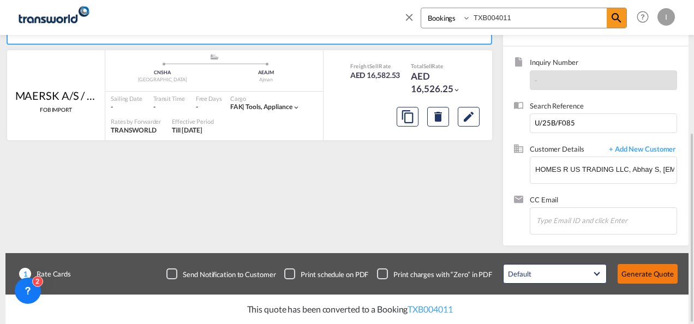
click at [637, 272] on button "Generate Quote" at bounding box center [648, 274] width 60 height 20
